Goal: Download file/media

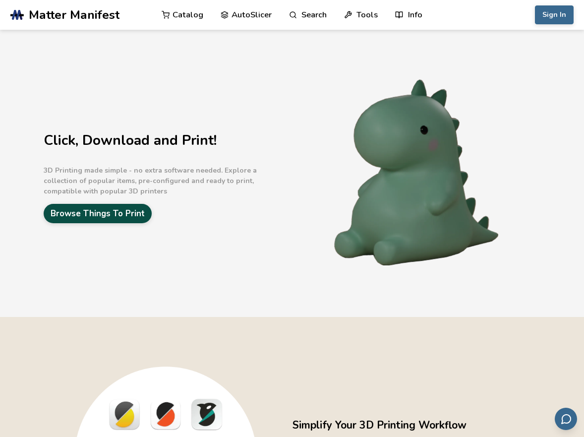
click at [141, 215] on link "Browse Things To Print" at bounding box center [98, 213] width 108 height 19
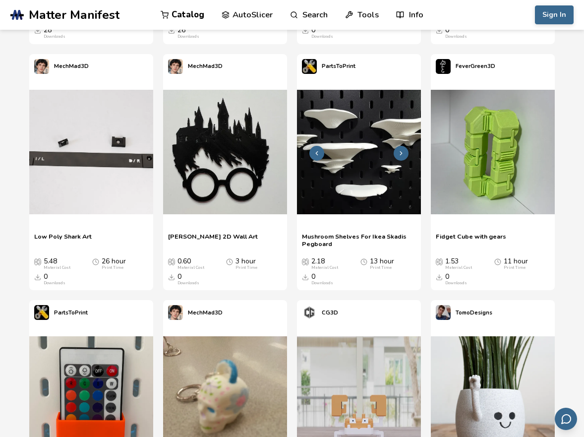
scroll to position [2253, 0]
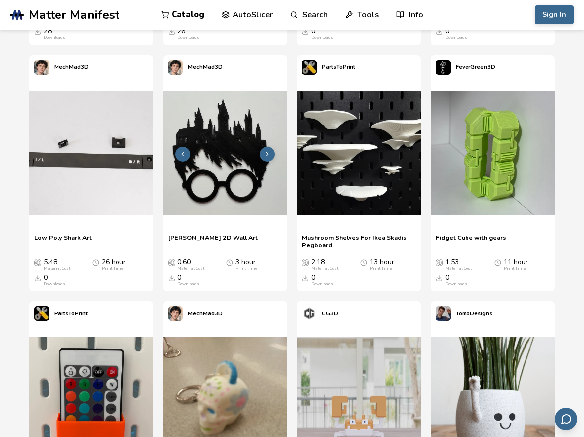
click at [205, 170] on img at bounding box center [225, 153] width 124 height 124
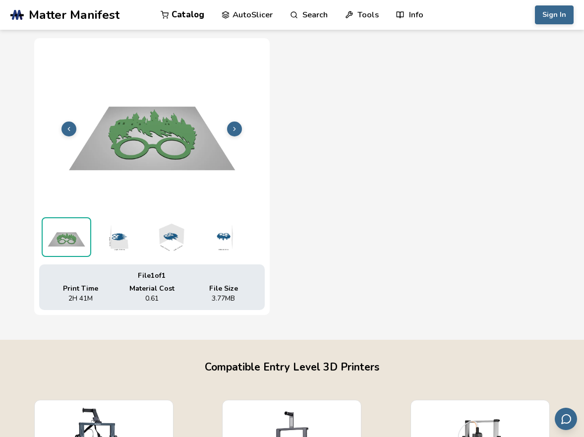
scroll to position [349, 0]
click at [121, 240] on img at bounding box center [119, 238] width 50 height 40
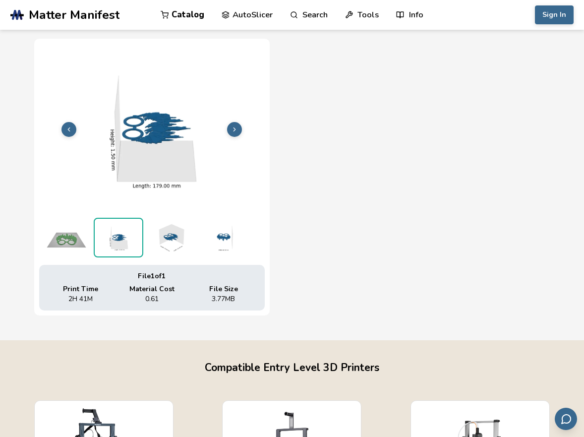
click at [173, 241] on img at bounding box center [171, 238] width 50 height 40
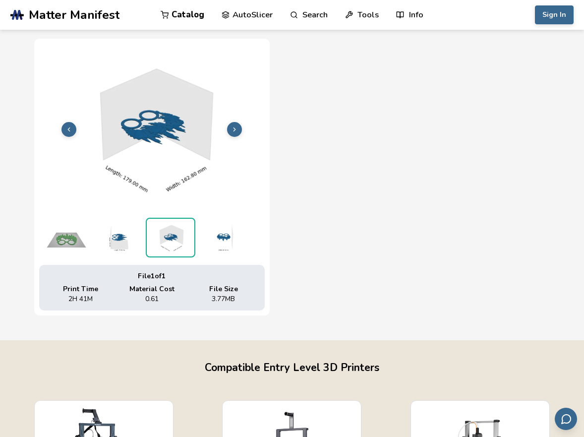
click at [214, 242] on img at bounding box center [223, 238] width 50 height 40
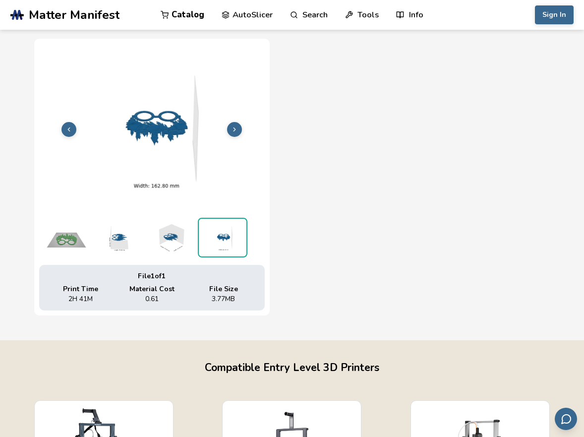
click at [63, 251] on img at bounding box center [67, 238] width 50 height 40
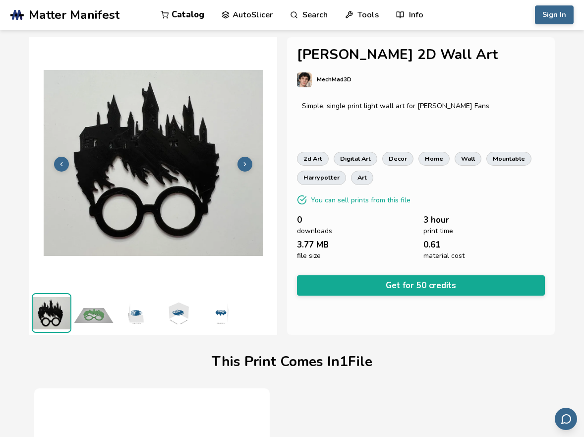
scroll to position [0, 0]
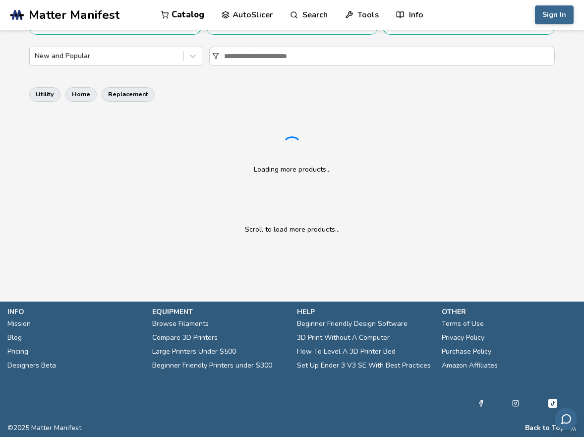
scroll to position [221, 0]
